Goal: Task Accomplishment & Management: Manage account settings

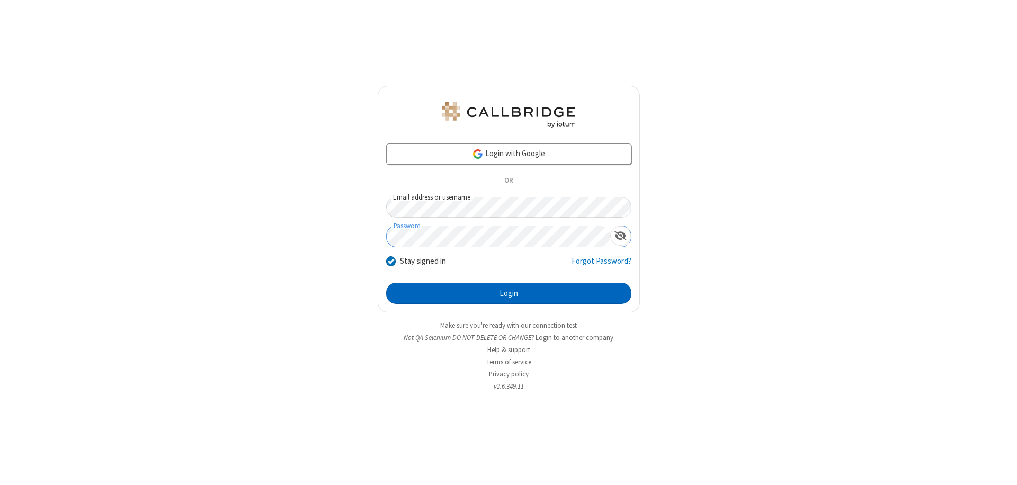
click at [509, 293] on button "Login" at bounding box center [508, 293] width 245 height 21
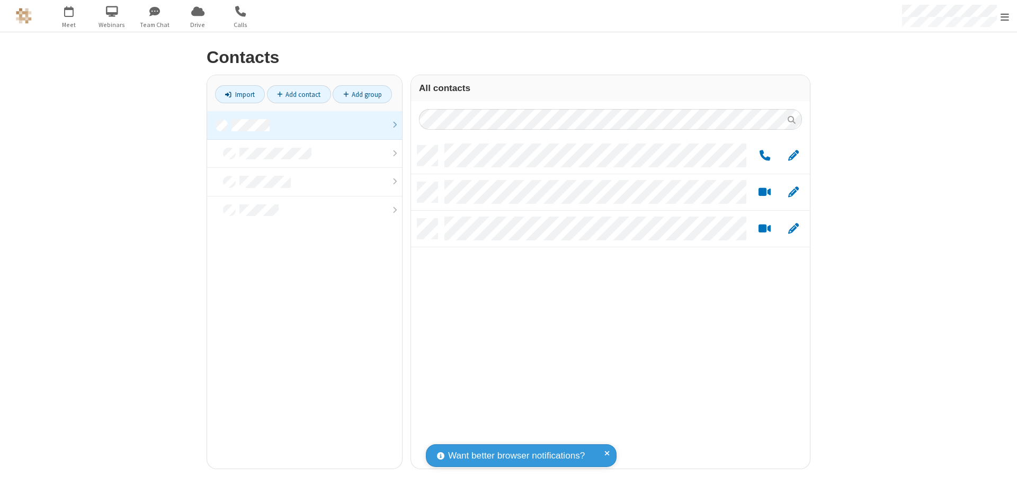
click at [305, 125] on link at bounding box center [304, 125] width 195 height 29
click at [362, 94] on link "Add group" at bounding box center [362, 94] width 59 height 18
